Goal: Task Accomplishment & Management: Manage account settings

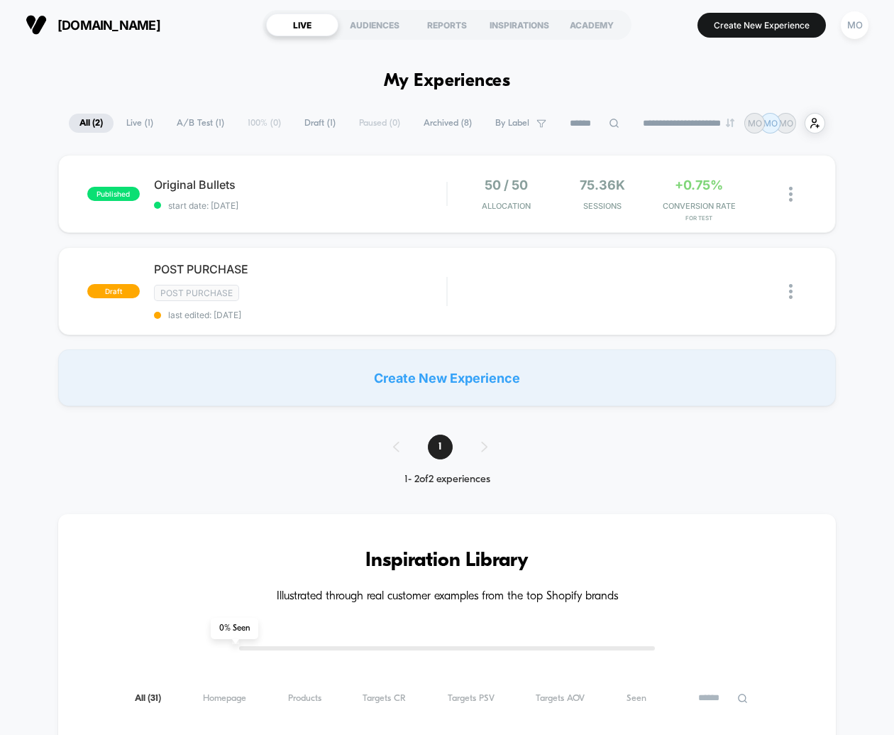
click at [893, 43] on div "[DOMAIN_NAME] LIVE AUDIENCES REPORTS INSPIRATIONS ACADEMY Create New Experience…" at bounding box center [447, 25] width 894 height 50
click at [863, 23] on div "MO" at bounding box center [855, 25] width 28 height 28
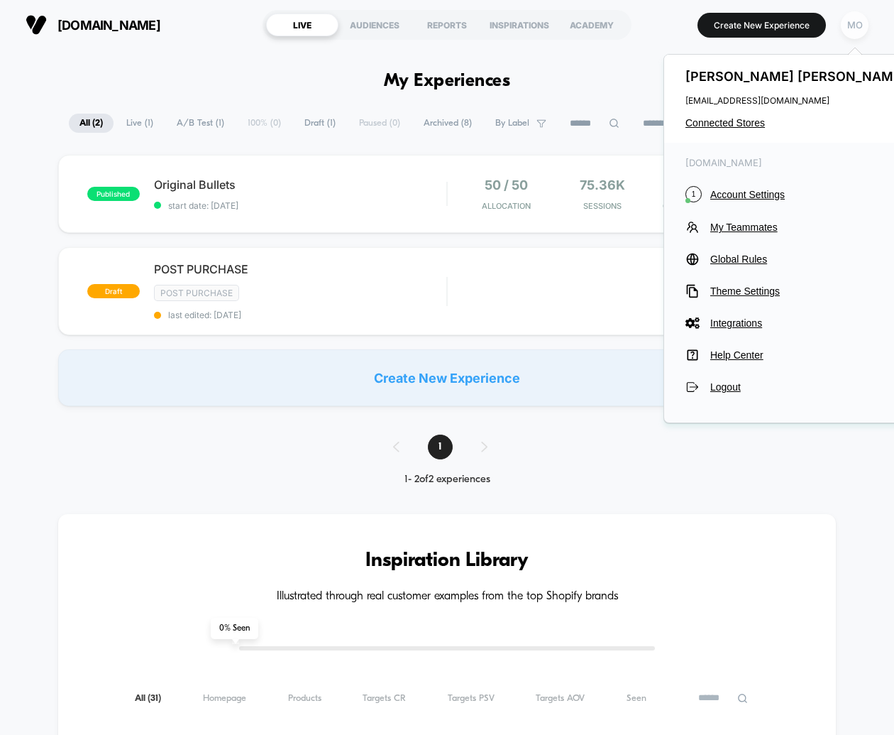
click at [863, 23] on div "MO" at bounding box center [855, 25] width 28 height 28
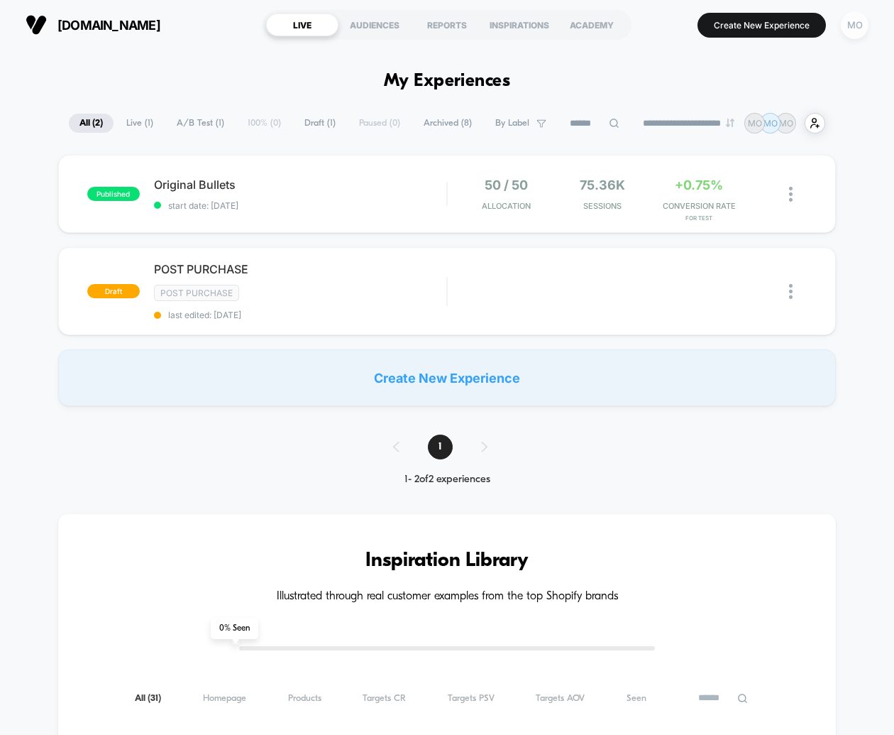
click at [863, 23] on div "MO" at bounding box center [855, 25] width 28 height 28
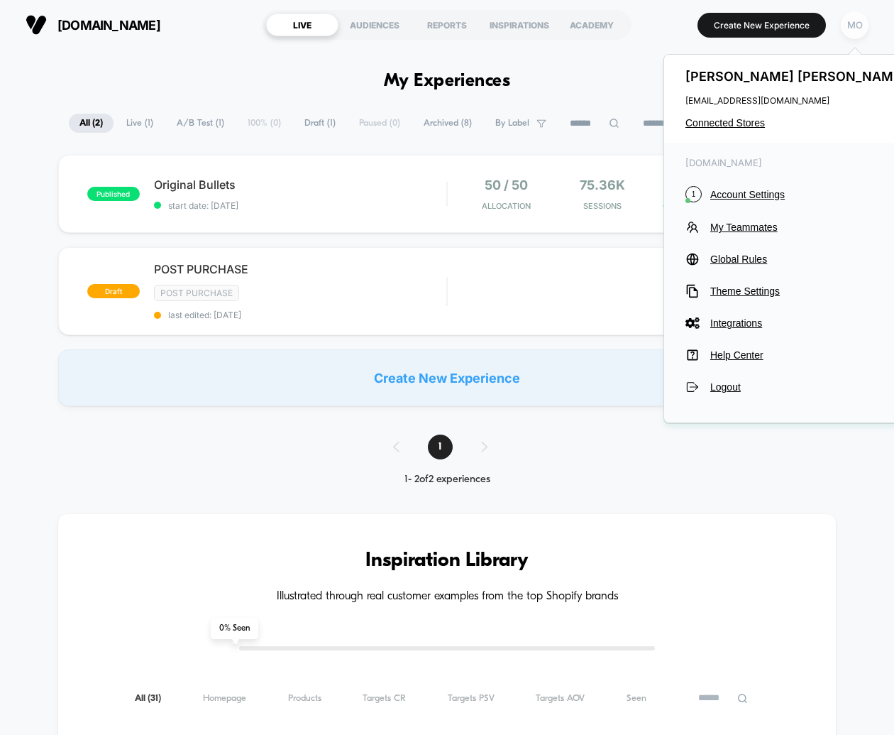
click at [863, 23] on div "MO" at bounding box center [855, 25] width 28 height 28
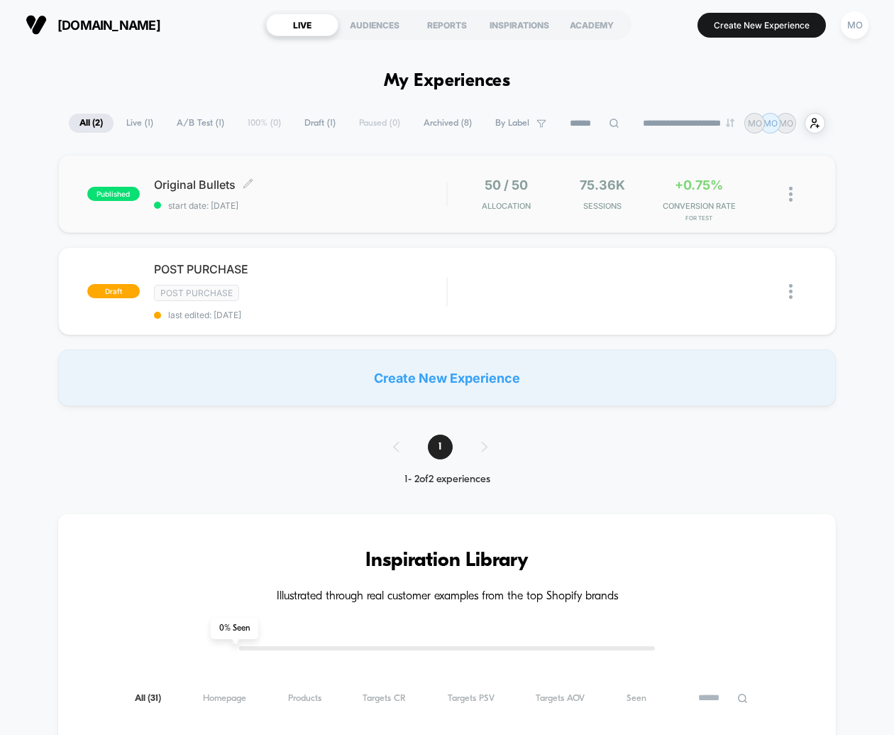
click at [418, 187] on span "Original Bullets Click to edit experience details" at bounding box center [300, 184] width 292 height 14
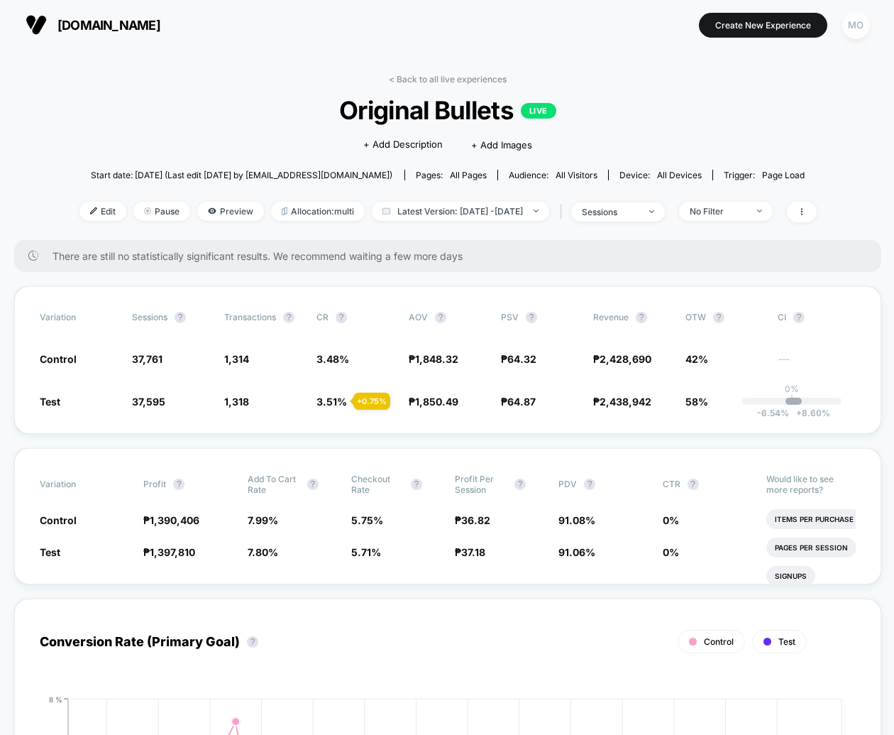
click at [852, 24] on div "MO" at bounding box center [856, 25] width 28 height 28
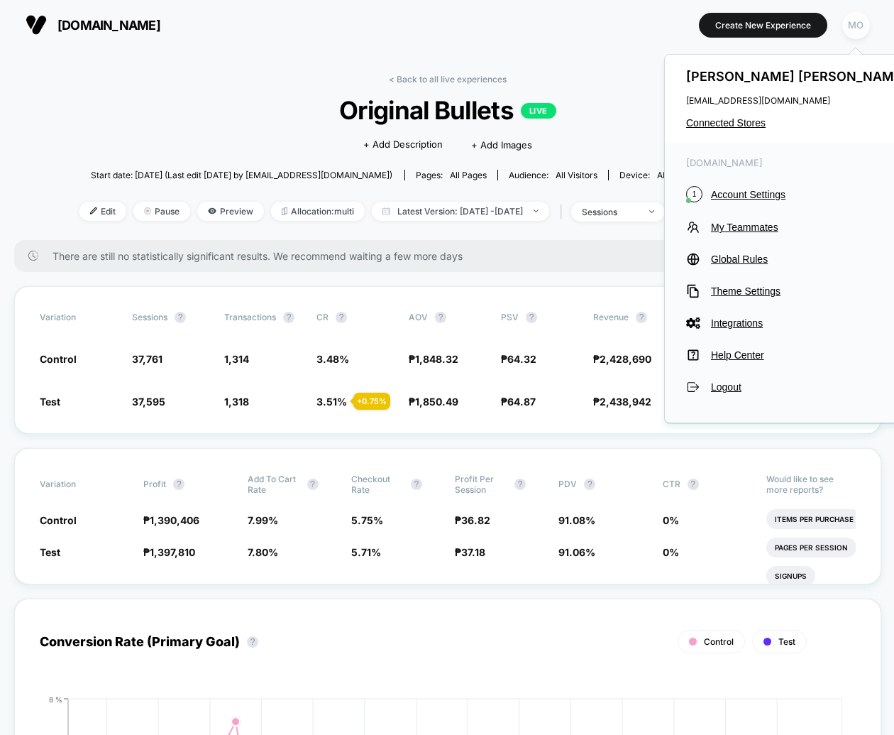
click at [852, 24] on div "MO" at bounding box center [856, 25] width 28 height 28
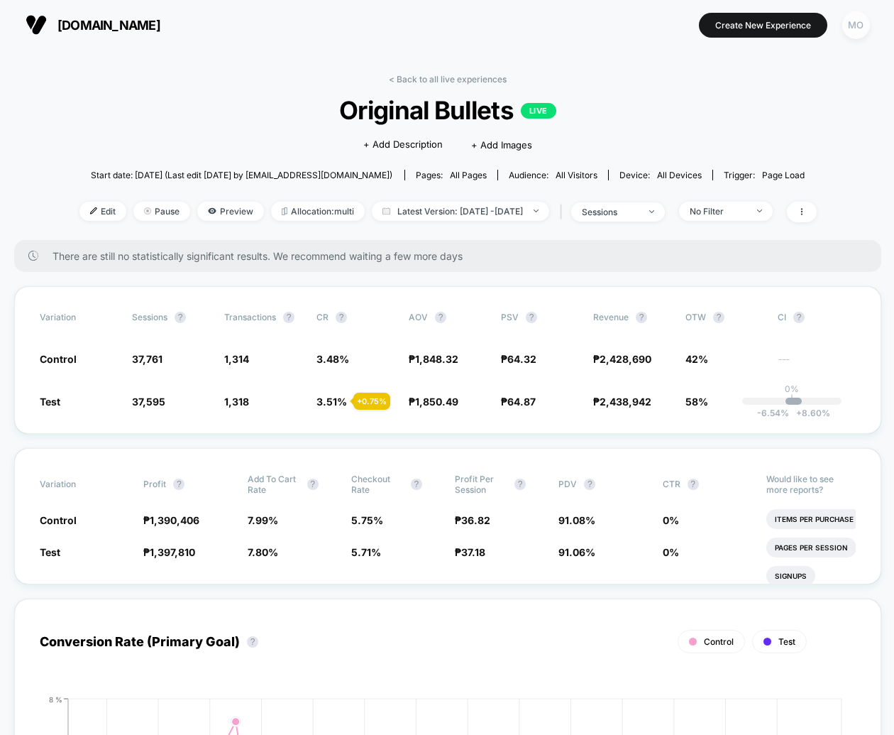
click at [852, 24] on div "MO" at bounding box center [856, 25] width 28 height 28
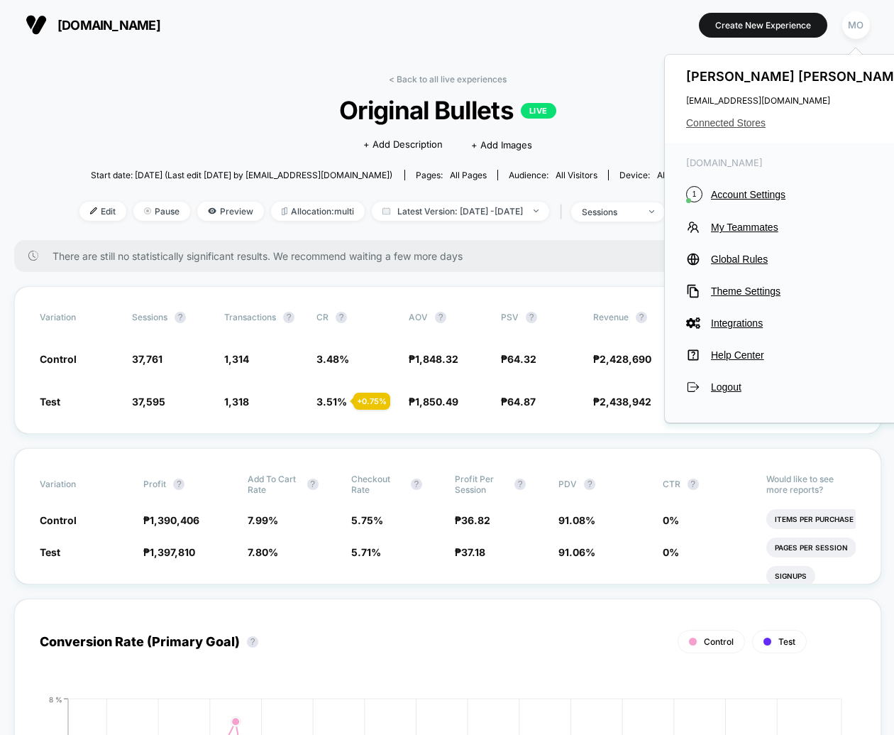
click at [718, 126] on span "Connected Stores" at bounding box center [798, 122] width 224 height 11
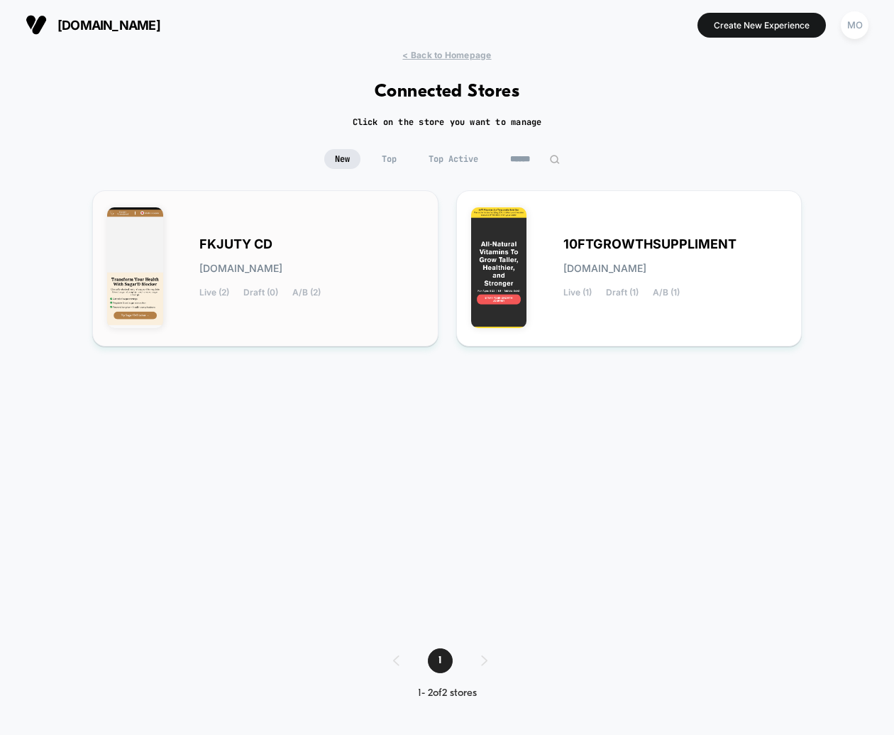
click at [288, 302] on div "FKJUTY CD [DOMAIN_NAME] Live (2) Draft (0) A/B (2)" at bounding box center [265, 268] width 317 height 126
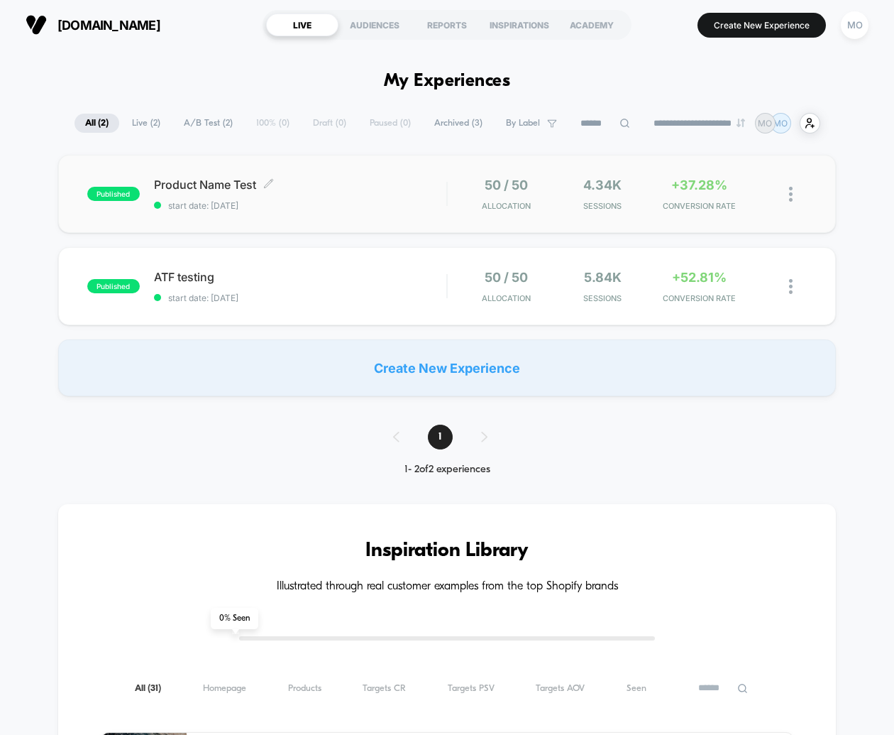
click at [388, 204] on span "start date: [DATE]" at bounding box center [300, 205] width 292 height 11
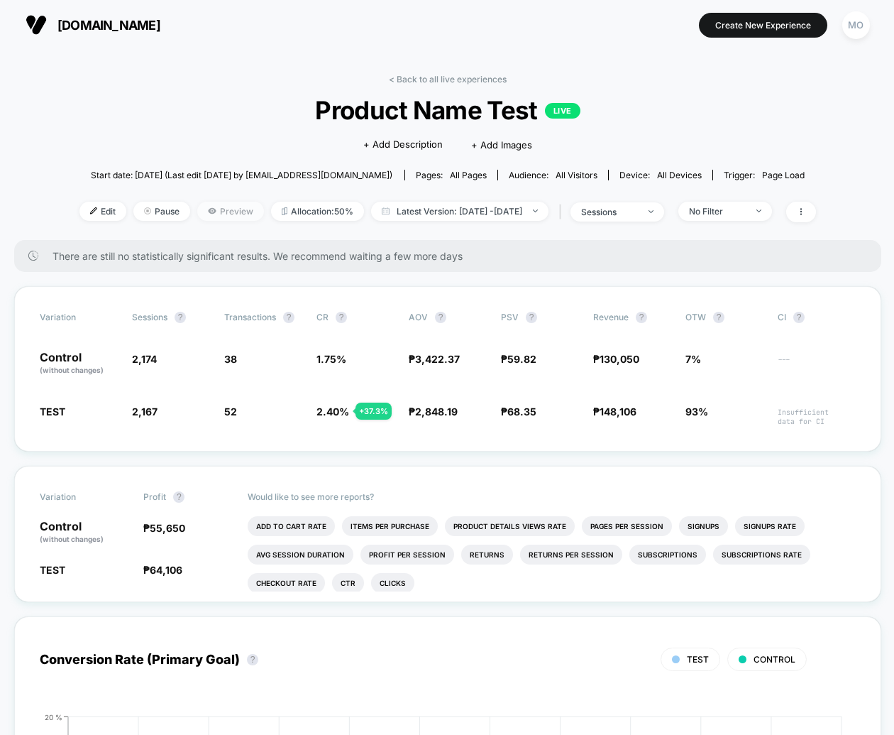
click at [204, 214] on span "Preview" at bounding box center [230, 211] width 67 height 19
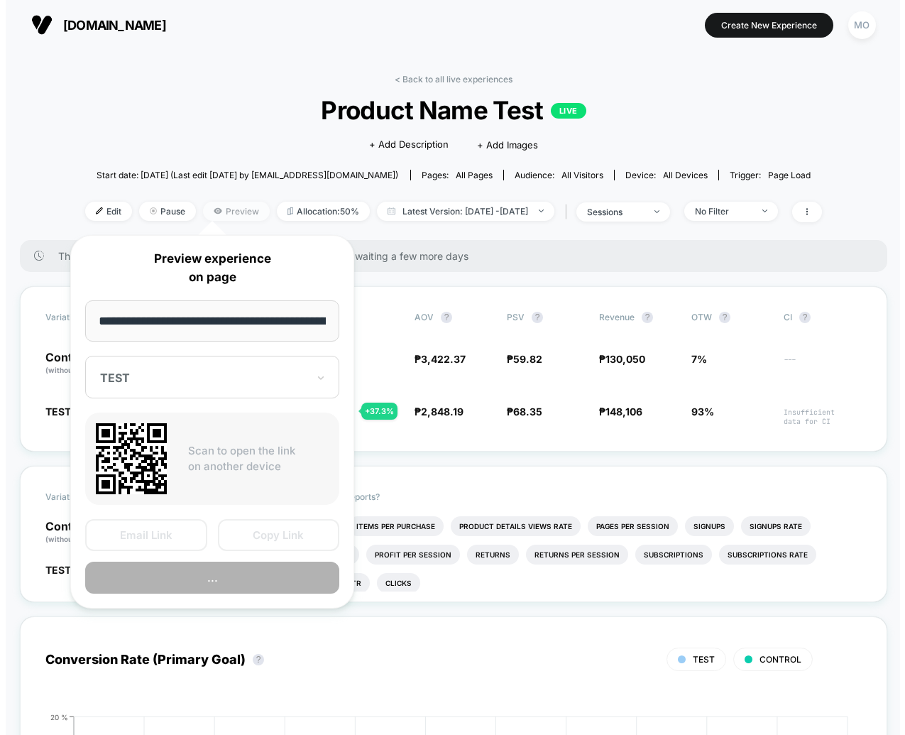
scroll to position [0, 72]
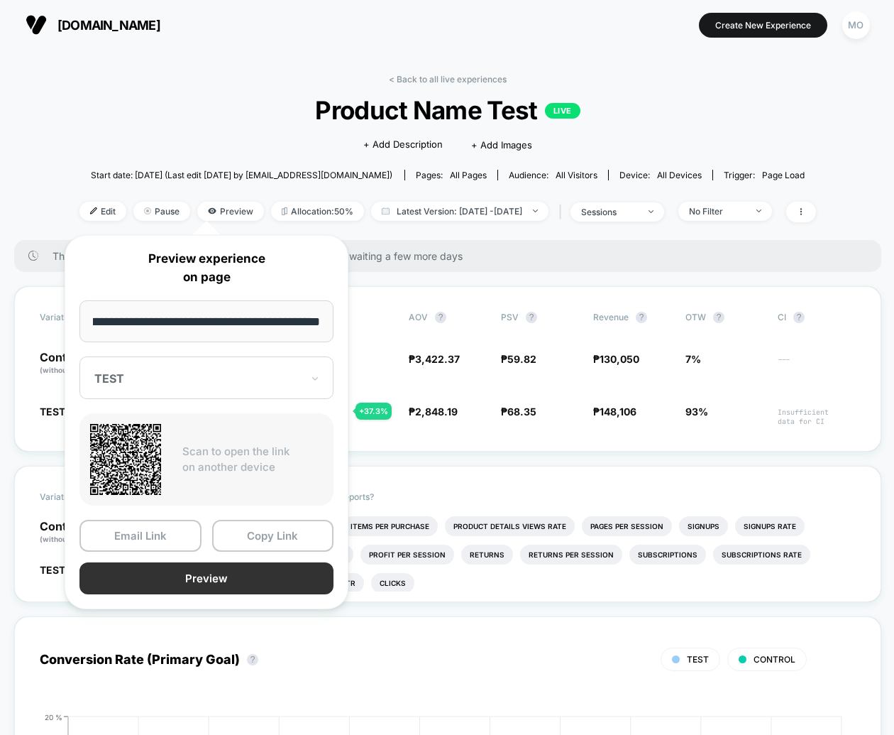
click at [195, 576] on button "Preview" at bounding box center [206, 578] width 254 height 32
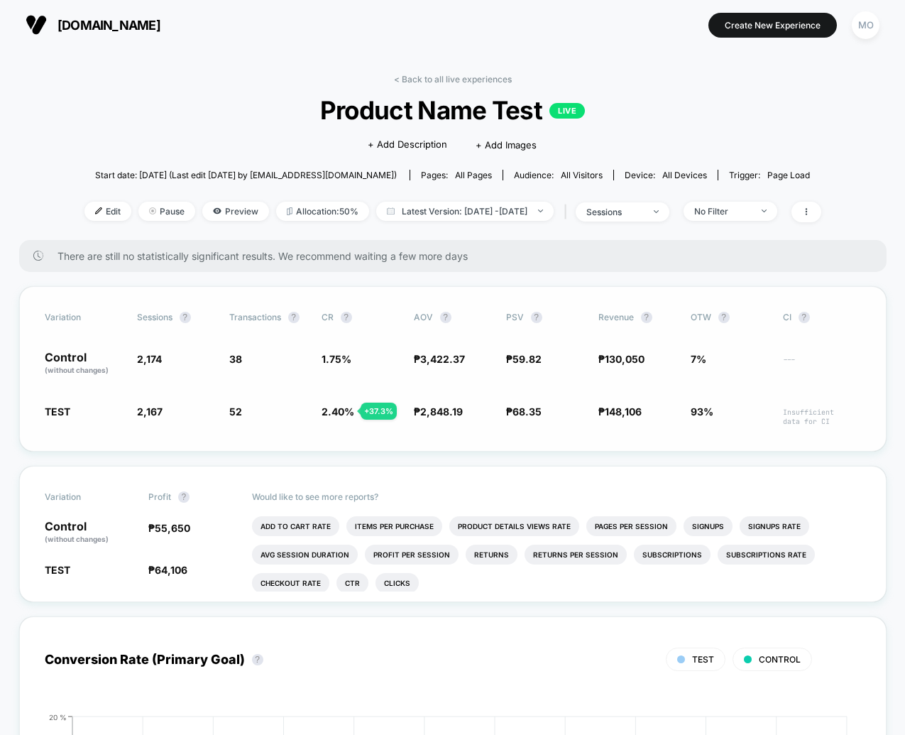
click at [479, 435] on div "Variation Sessions ? Transactions ? CR ? AOV ? PSV ? Revenue ? OTW ? CI ? Contr…" at bounding box center [452, 368] width 867 height 165
click at [459, 445] on div "Variation Sessions ? Transactions ? CR ? AOV ? PSV ? Revenue ? OTW ? CI ? Contr…" at bounding box center [452, 368] width 867 height 165
click at [152, 106] on span "Product Name Test LIVE" at bounding box center [452, 110] width 663 height 30
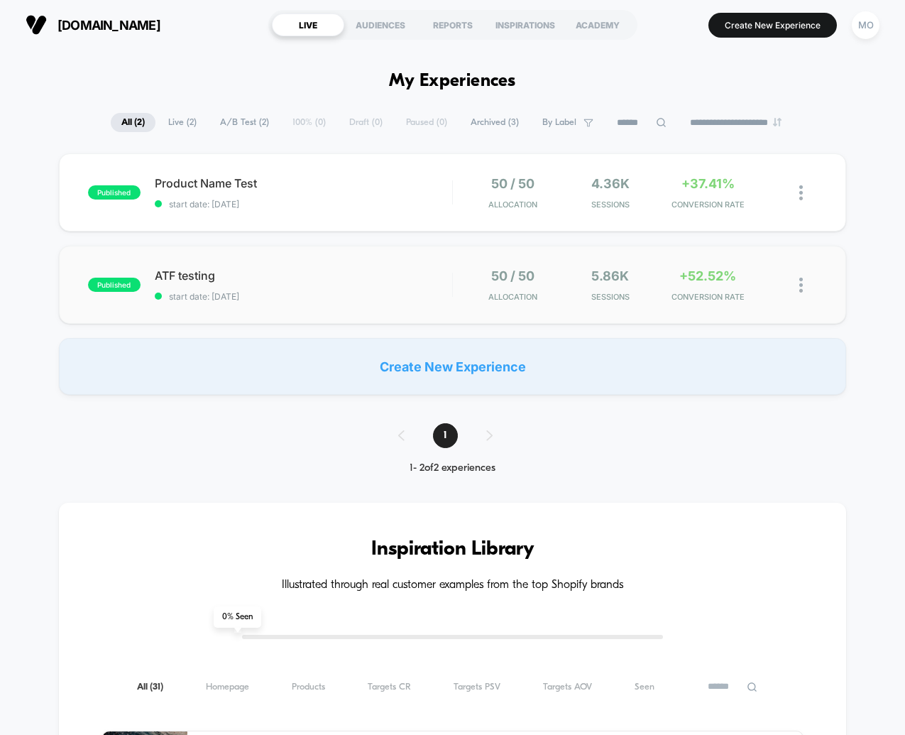
click at [270, 303] on div "published ATF testing start date: [DATE] 50 / 50 Allocation 5.86k Sessions +52.…" at bounding box center [452, 285] width 787 height 78
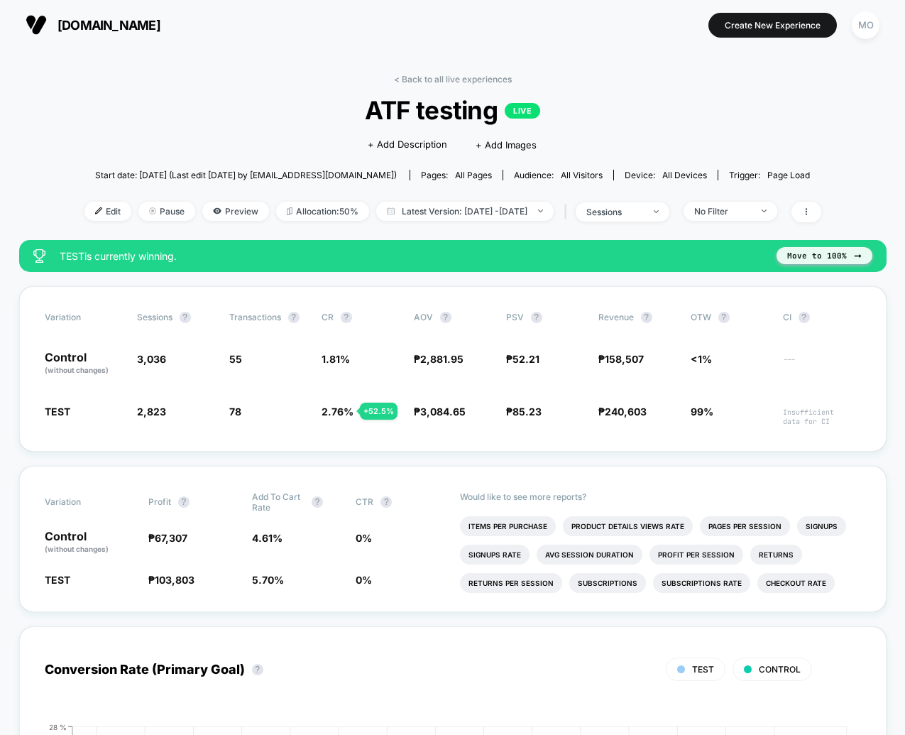
click at [810, 255] on button "Move to 100%" at bounding box center [824, 255] width 96 height 17
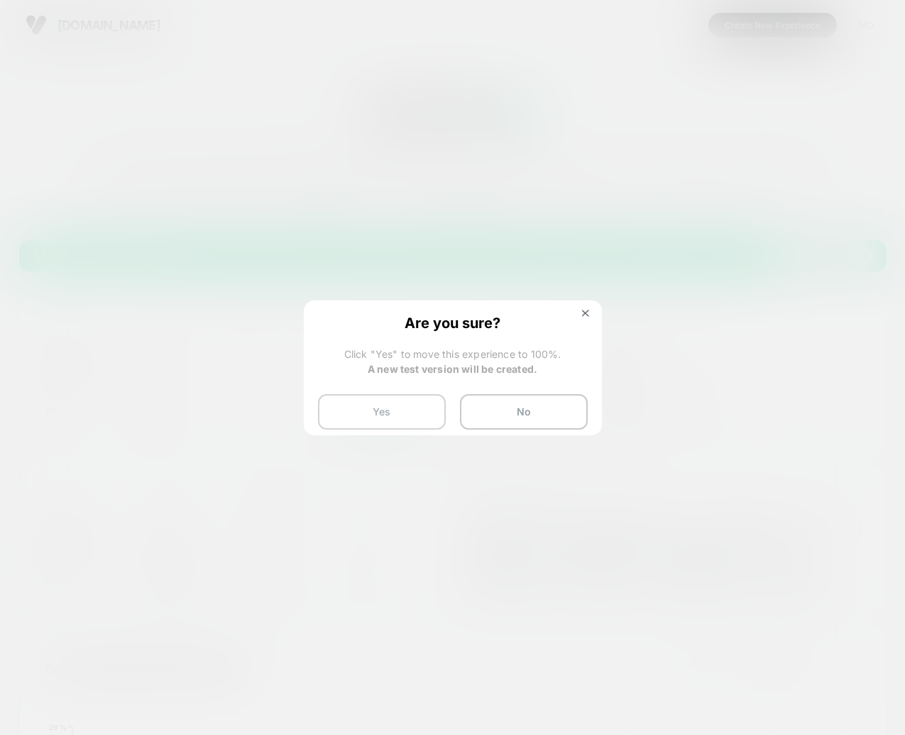
click at [368, 402] on button "Yes" at bounding box center [382, 411] width 128 height 35
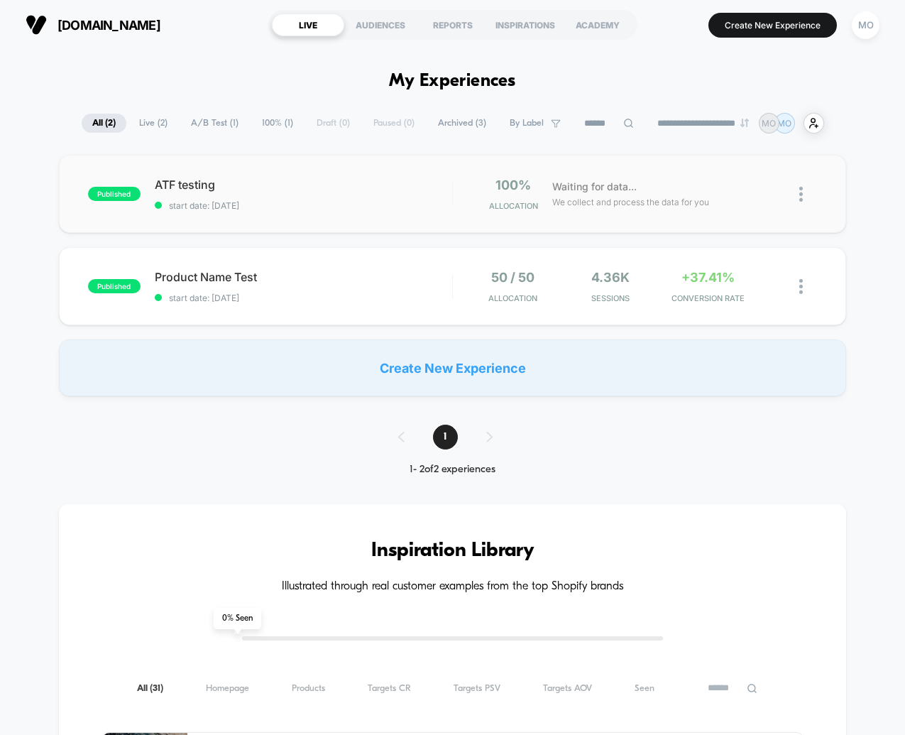
click at [312, 211] on div "published ATF testing start date: 10/6/2025 100% Allocation Waiting for data...…" at bounding box center [452, 194] width 787 height 78
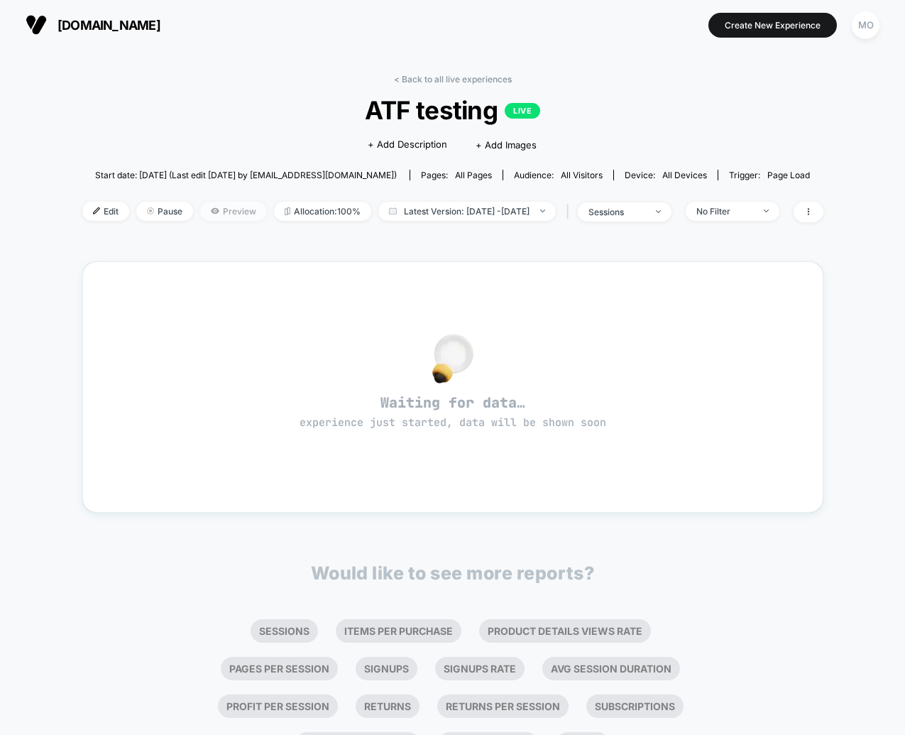
click at [213, 214] on span "Preview" at bounding box center [233, 211] width 67 height 19
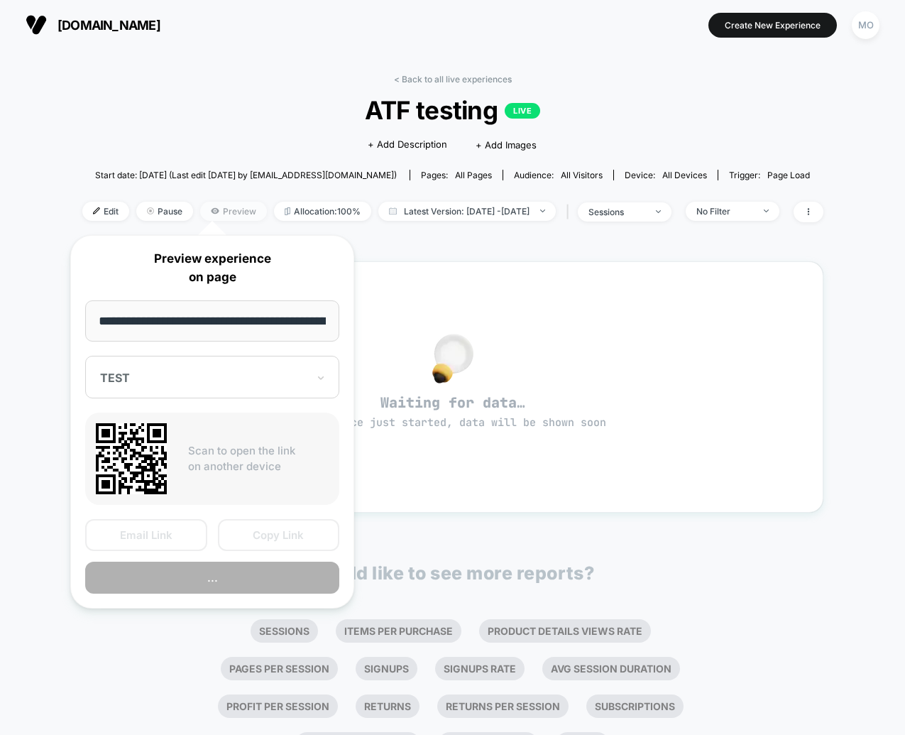
scroll to position [0, 72]
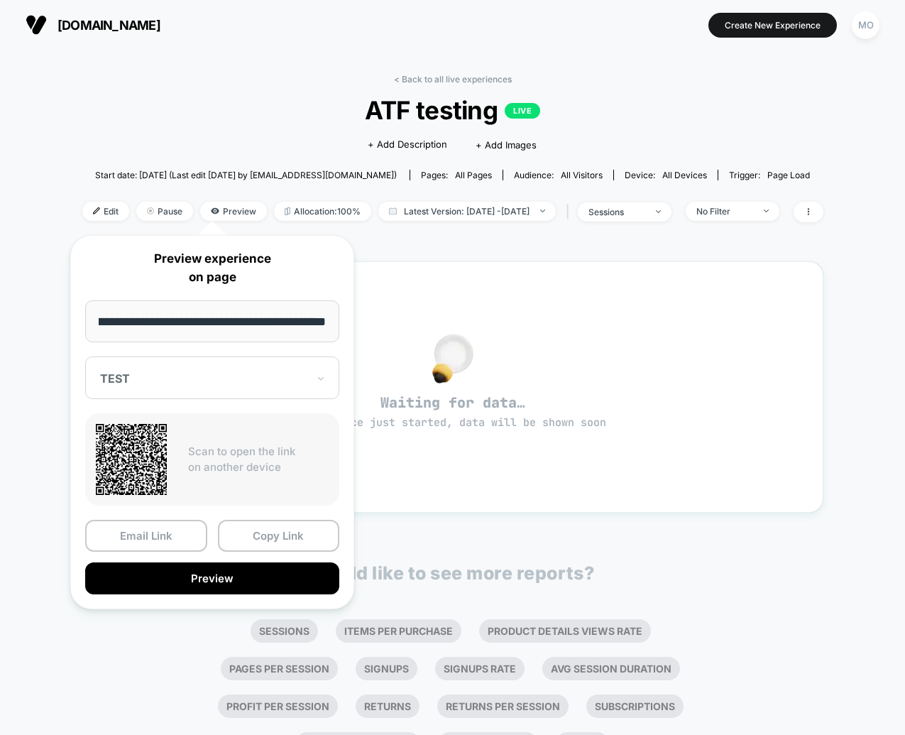
click at [224, 417] on div "Scan to open the link on another device" at bounding box center [212, 459] width 254 height 92
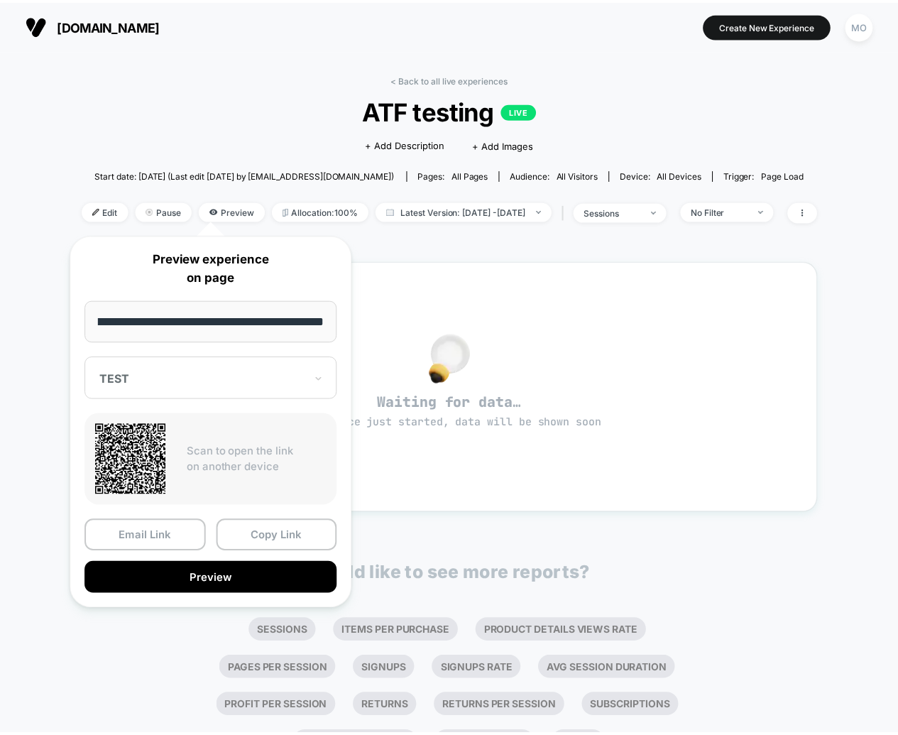
scroll to position [0, 0]
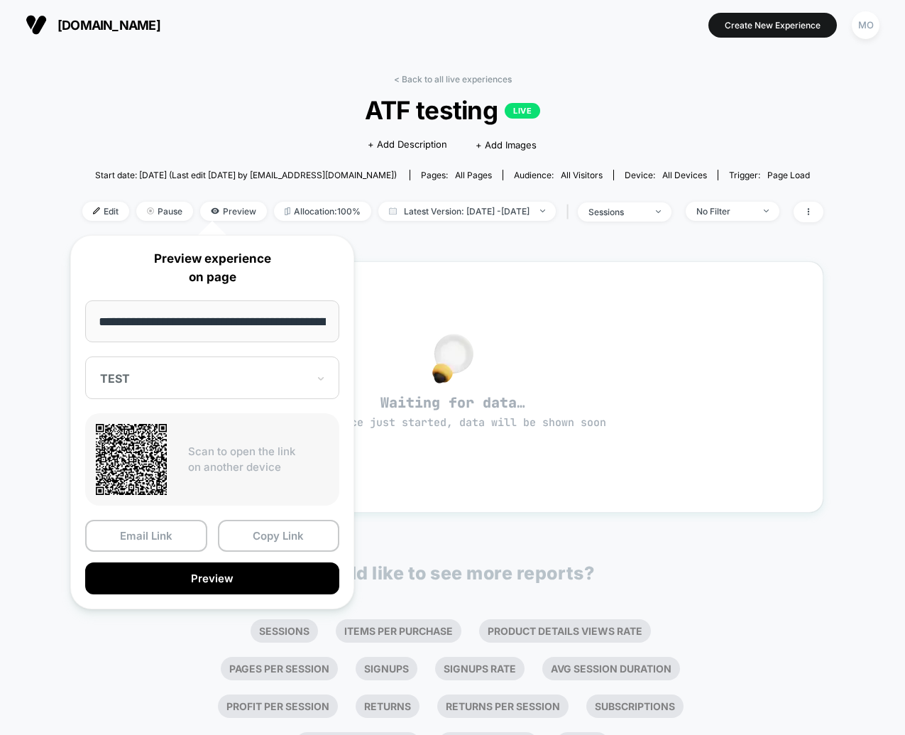
click at [222, 380] on div at bounding box center [203, 378] width 207 height 14
click at [222, 379] on div at bounding box center [203, 378] width 207 height 14
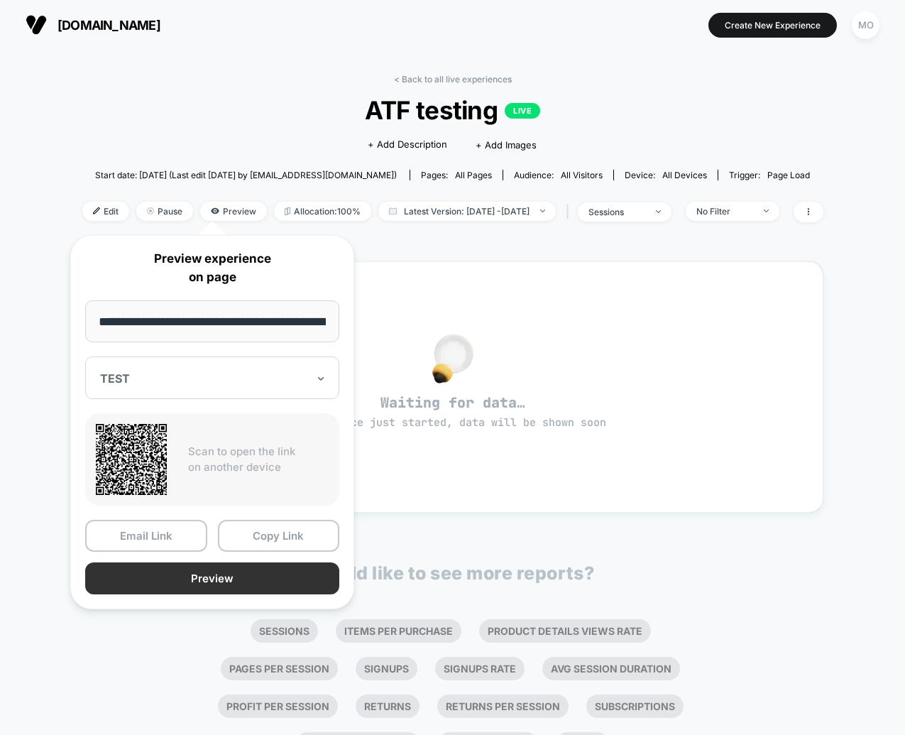
click at [181, 583] on button "Preview" at bounding box center [212, 578] width 254 height 32
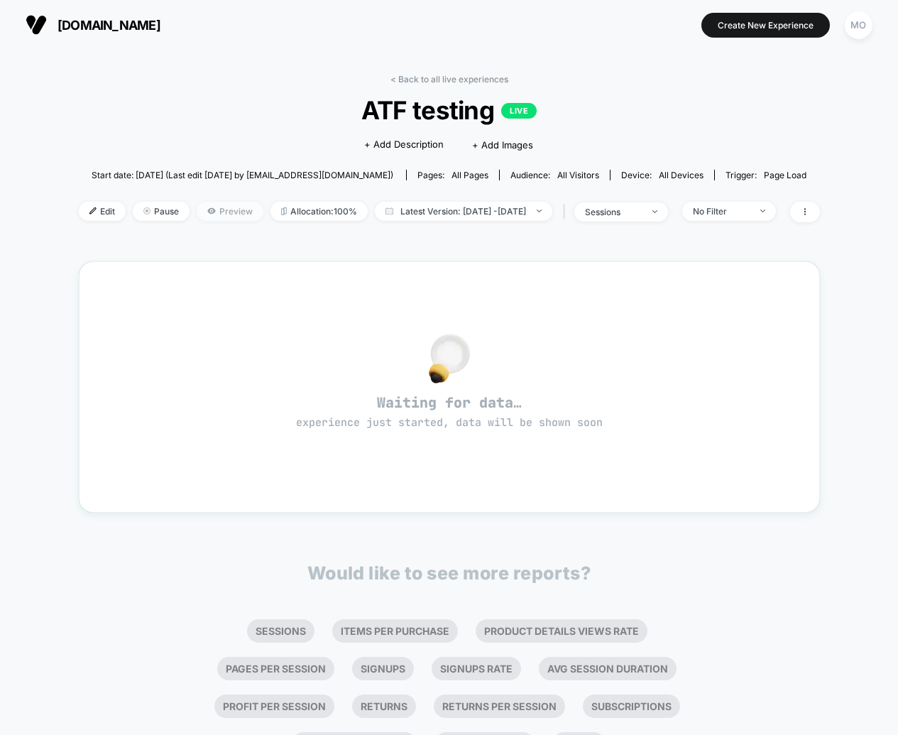
click at [202, 219] on span "Preview" at bounding box center [230, 211] width 67 height 19
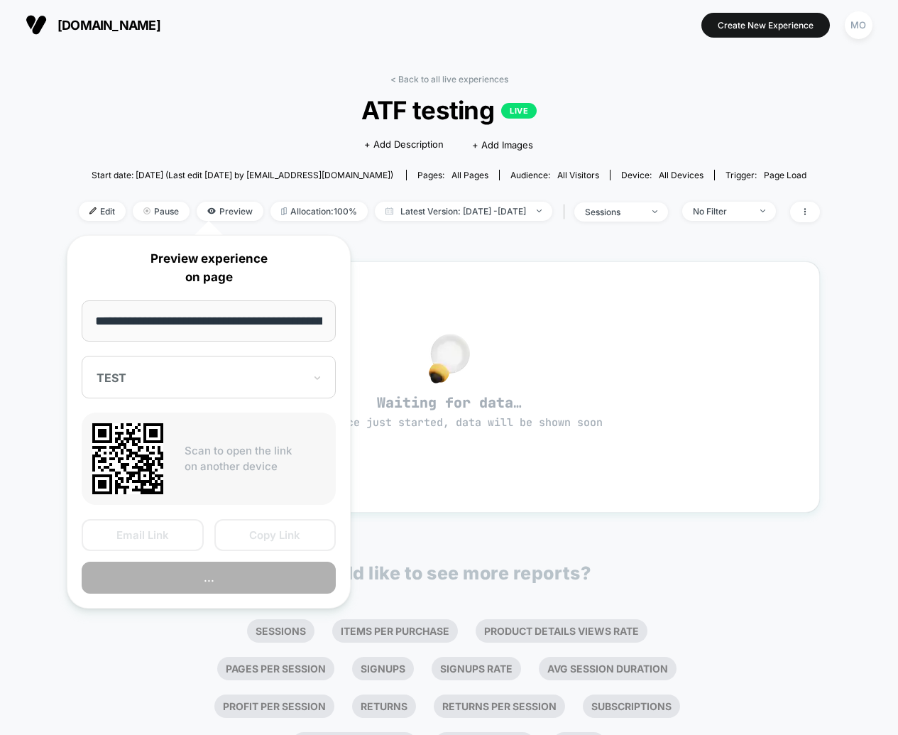
scroll to position [0, 72]
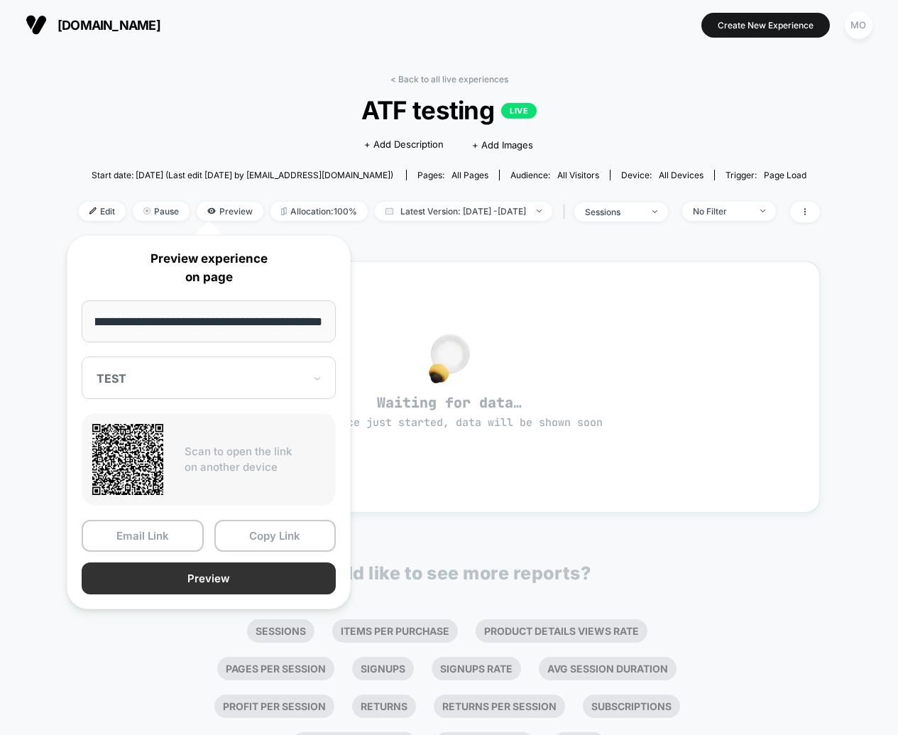
click at [195, 579] on button "Preview" at bounding box center [209, 578] width 254 height 32
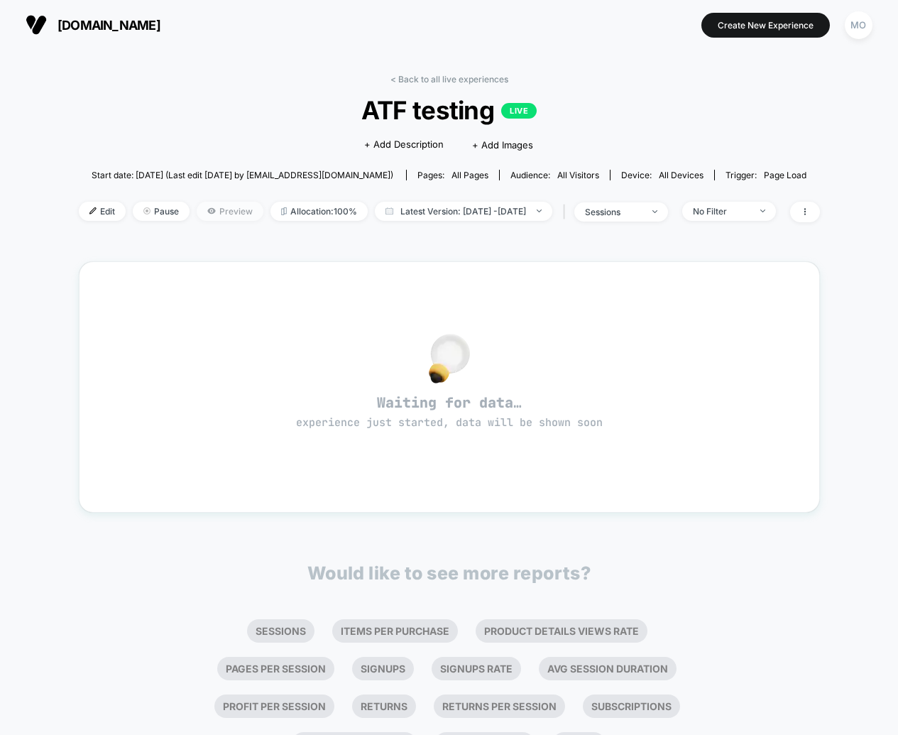
click at [213, 212] on span "Preview" at bounding box center [230, 211] width 67 height 19
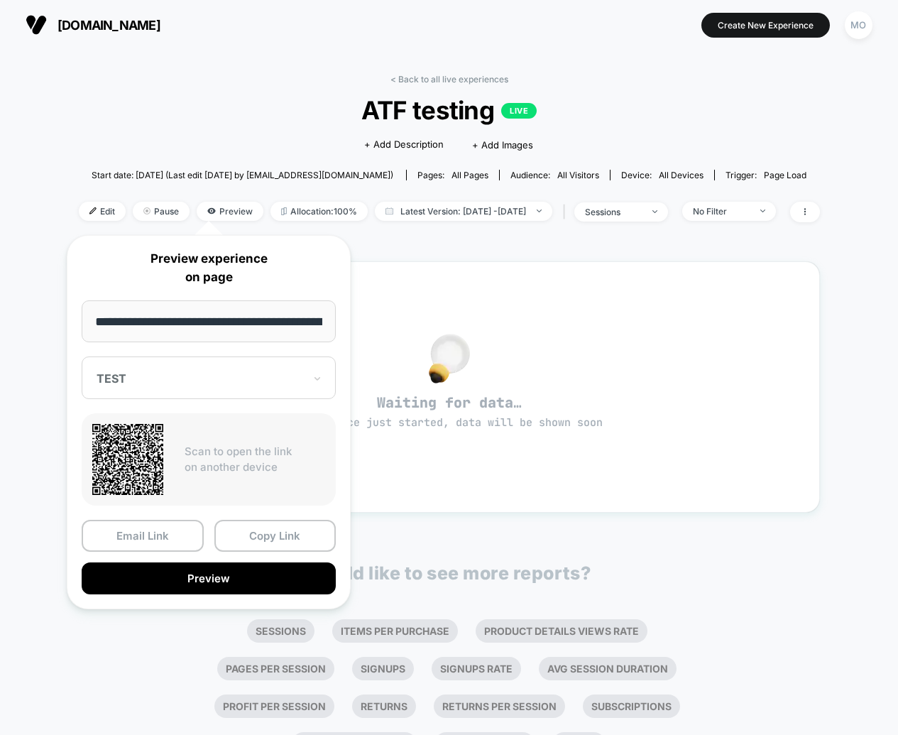
click at [414, 246] on div "< Back to all live experiences ATF testing LIVE Click to edit experience detail…" at bounding box center [449, 413] width 741 height 698
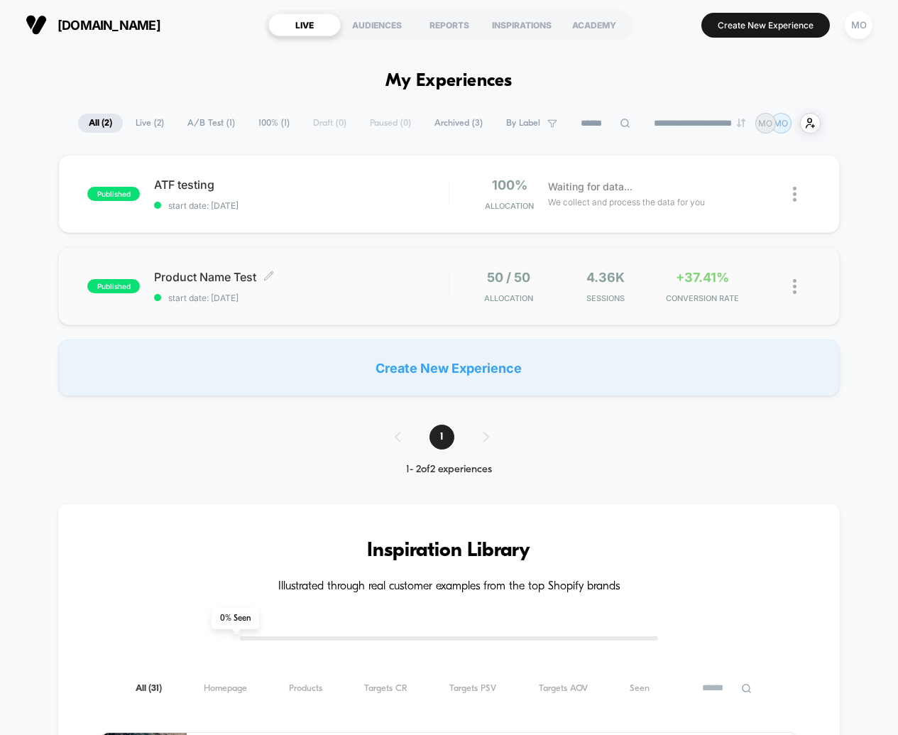
click at [315, 301] on span "start date: [DATE]" at bounding box center [301, 297] width 295 height 11
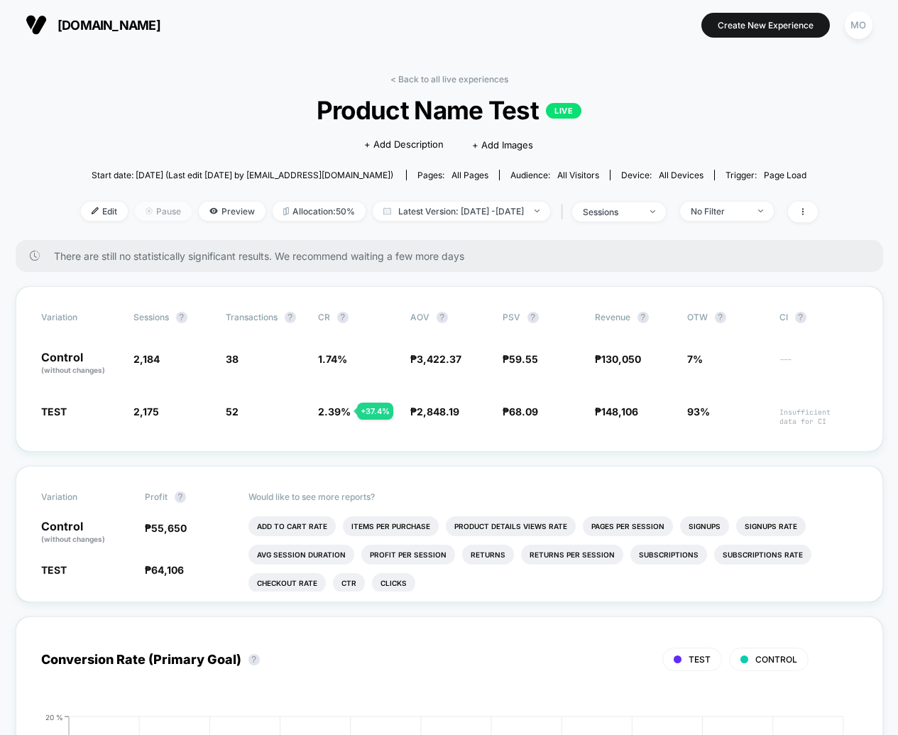
click at [138, 212] on span "Pause" at bounding box center [163, 211] width 57 height 19
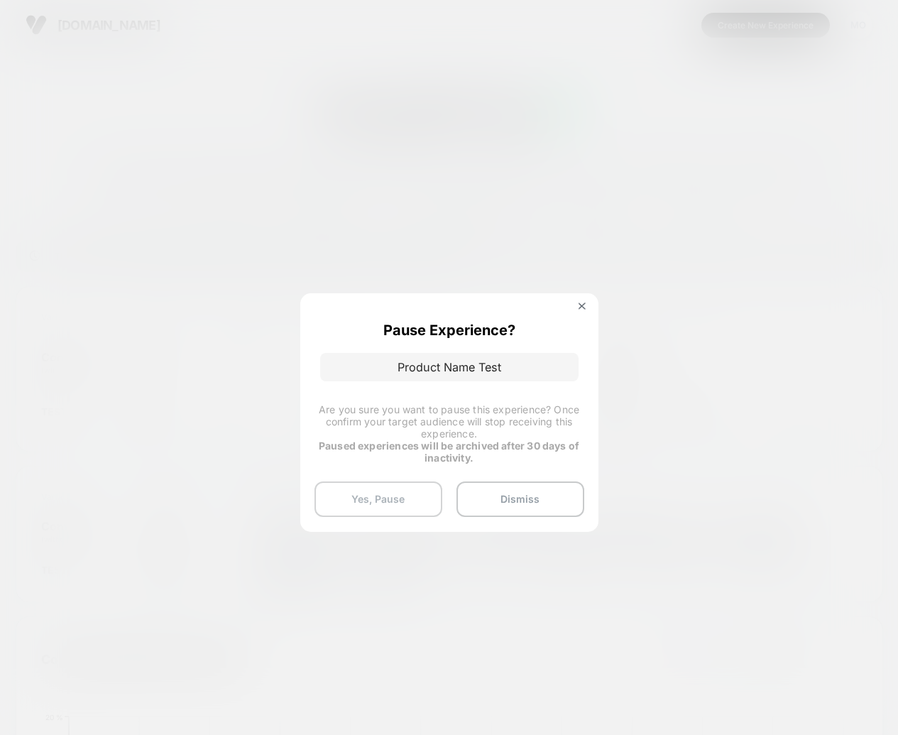
click at [394, 506] on button "Yes, Pause" at bounding box center [378, 498] width 128 height 35
